Goal: Transaction & Acquisition: Obtain resource

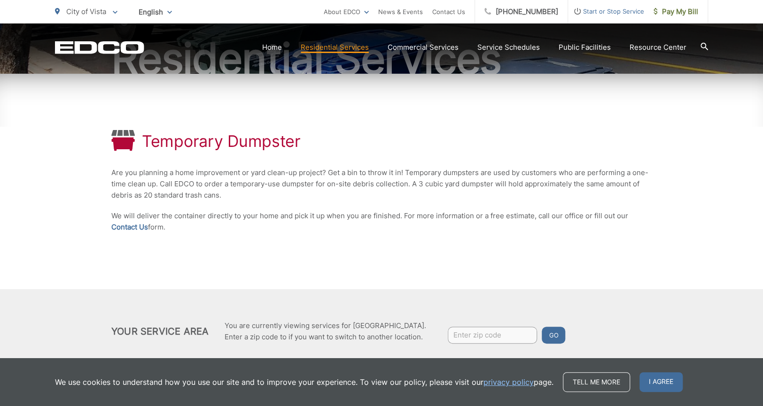
scroll to position [141, 0]
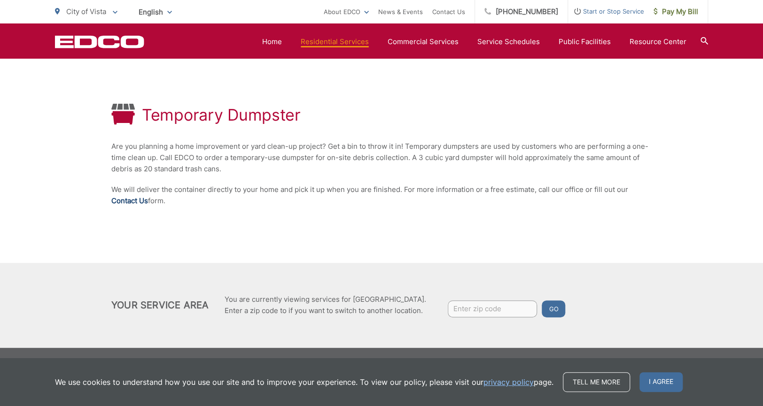
click at [137, 199] on link "Contact Us" at bounding box center [129, 200] width 37 height 11
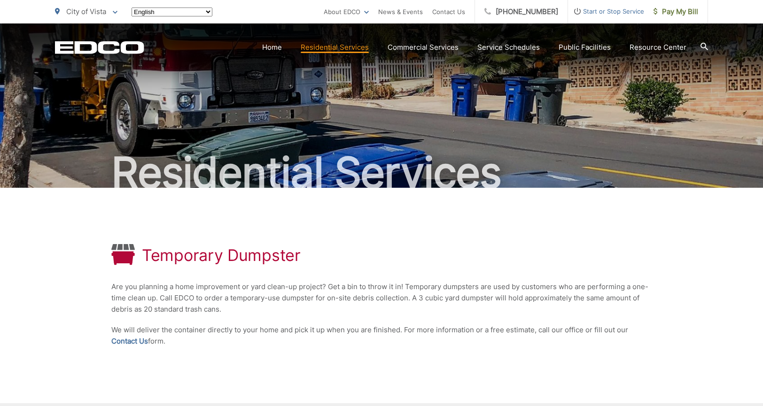
scroll to position [141, 0]
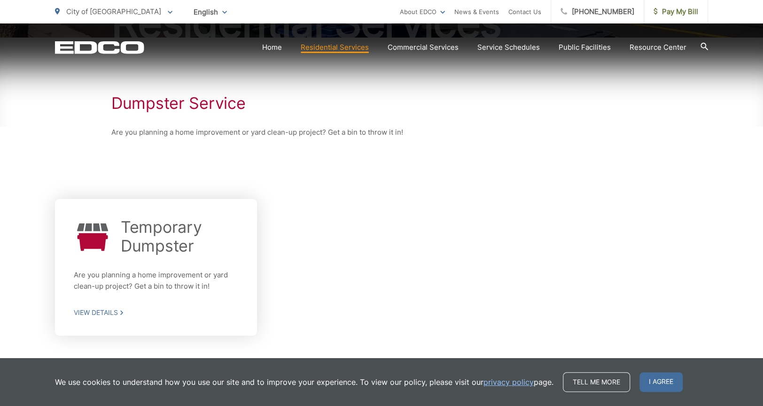
scroll to position [194, 0]
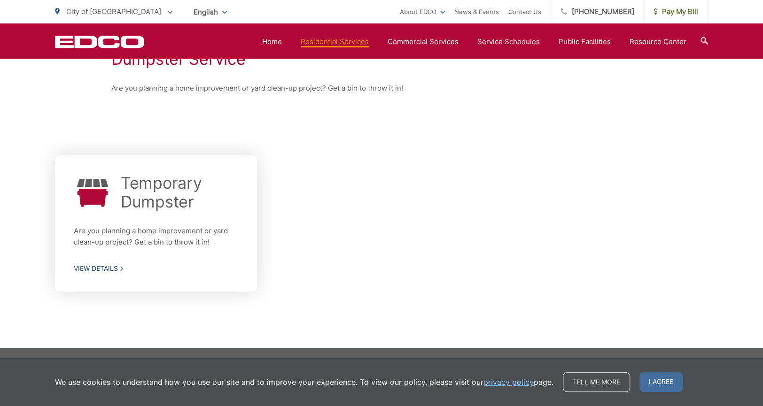
click at [94, 266] on span "View Details" at bounding box center [156, 268] width 164 height 8
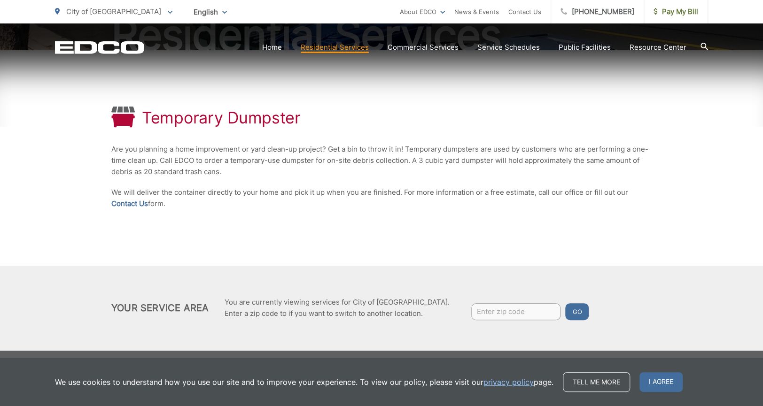
scroll to position [141, 0]
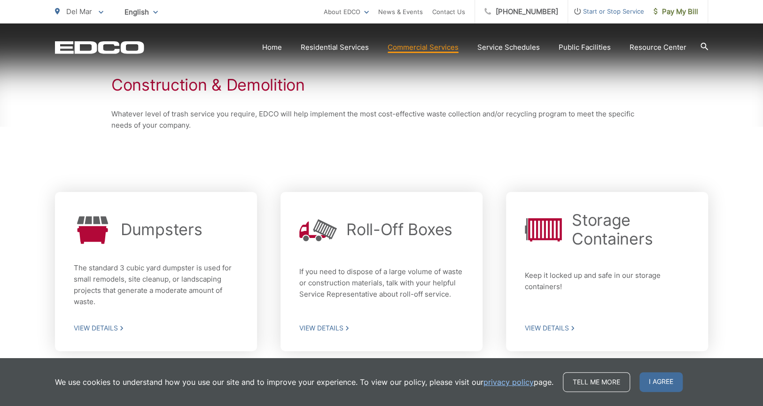
scroll to position [213, 0]
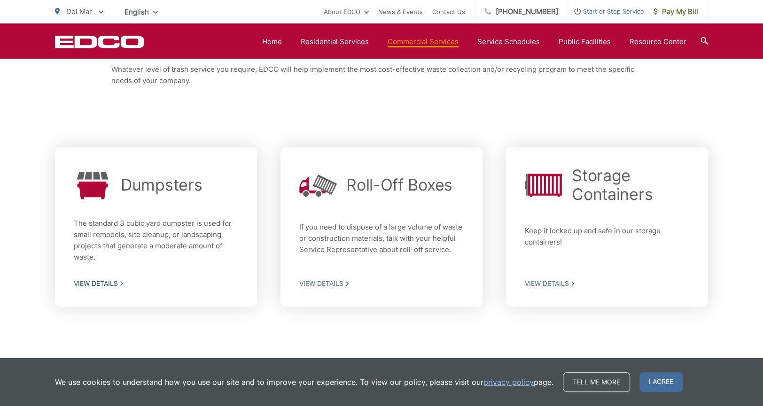
click at [136, 216] on div "Dumpsters The standard 3 cubic yard dumpster is used for small remodels, site c…" at bounding box center [156, 227] width 164 height 122
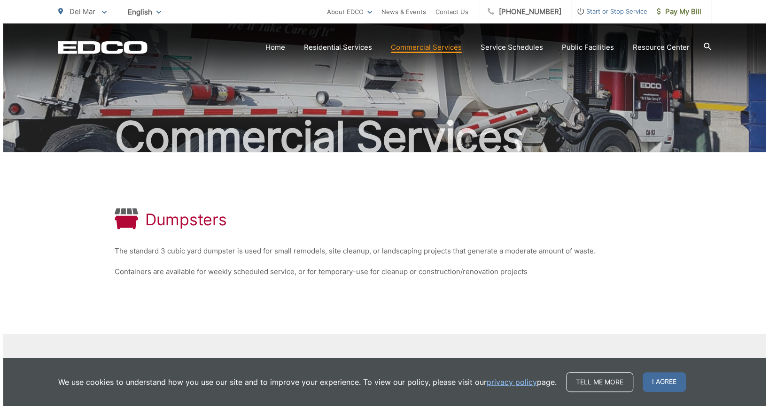
scroll to position [107, 0]
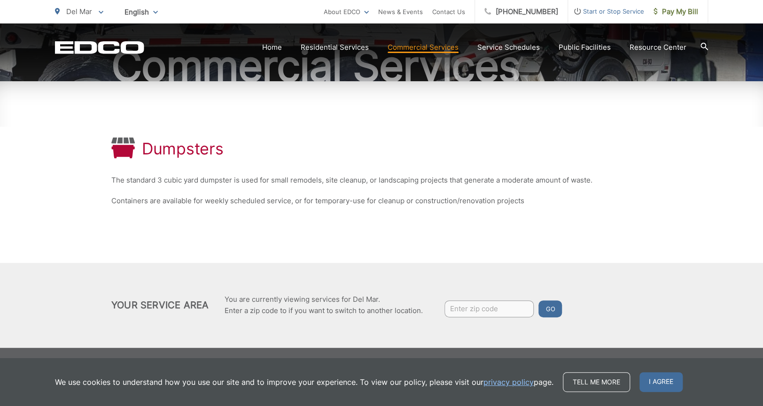
click at [473, 310] on input "Enter zip code" at bounding box center [488, 309] width 89 height 17
type input "92081"
click at [554, 312] on button "Go" at bounding box center [549, 309] width 23 height 17
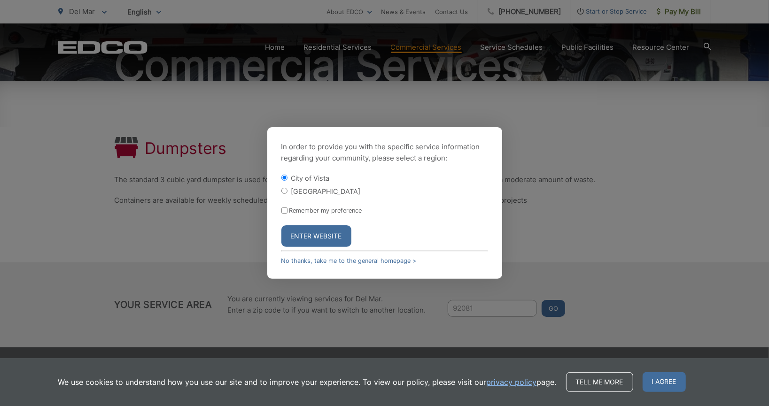
click at [324, 243] on button "Enter Website" at bounding box center [316, 236] width 70 height 22
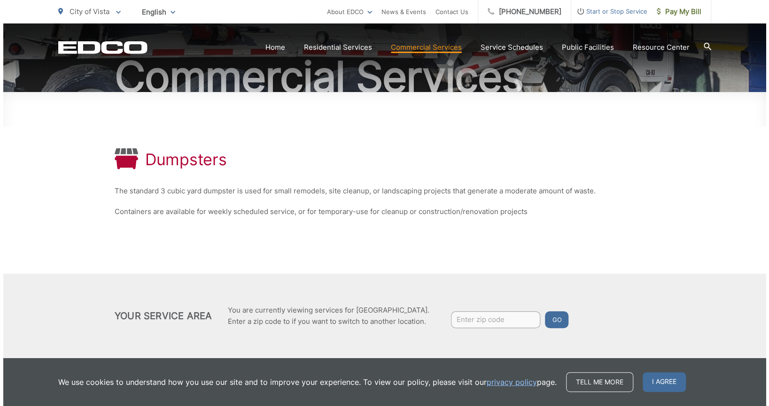
scroll to position [107, 0]
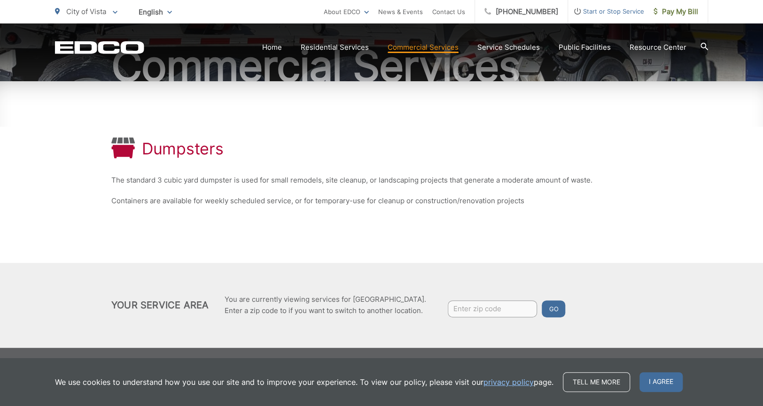
click at [466, 309] on input "Enter zip code" at bounding box center [492, 309] width 89 height 17
type input "92081"
click at [550, 308] on button "Go" at bounding box center [553, 309] width 23 height 17
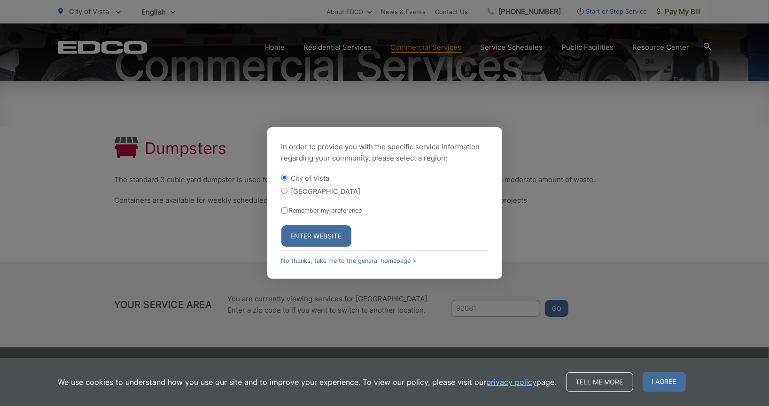
click at [285, 173] on div "City of Vista" at bounding box center [384, 177] width 207 height 9
click at [330, 242] on button "Enter Website" at bounding box center [316, 236] width 70 height 22
